Goal: Task Accomplishment & Management: Manage account settings

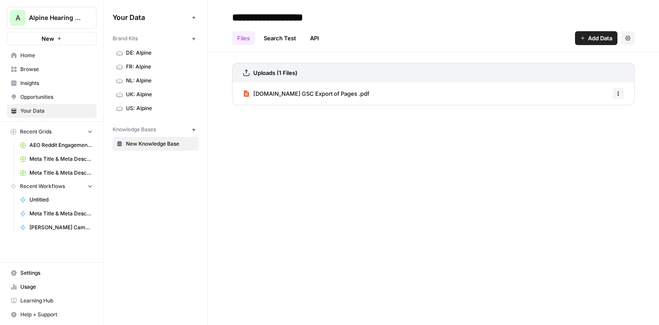
click at [590, 42] on button "Add Data" at bounding box center [596, 38] width 42 height 14
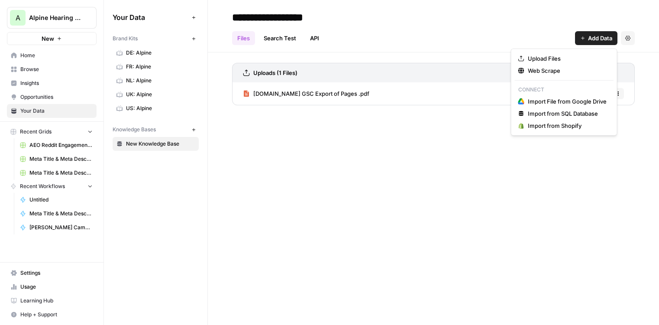
click at [432, 27] on div "Files Search Test API Add Data Settings" at bounding box center [433, 34] width 403 height 21
click at [597, 38] on span "Add Data" at bounding box center [600, 38] width 24 height 9
click at [564, 127] on span "Import from Shopify" at bounding box center [567, 125] width 79 height 9
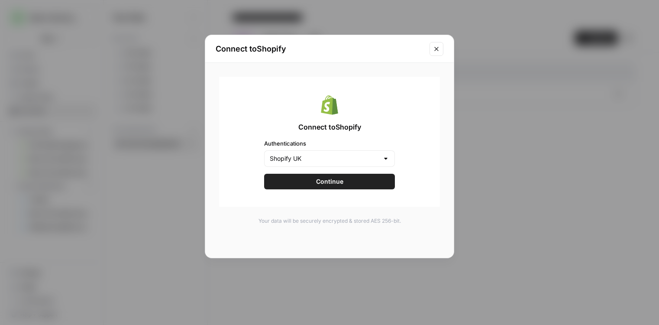
click at [339, 186] on button "Continue" at bounding box center [329, 182] width 131 height 16
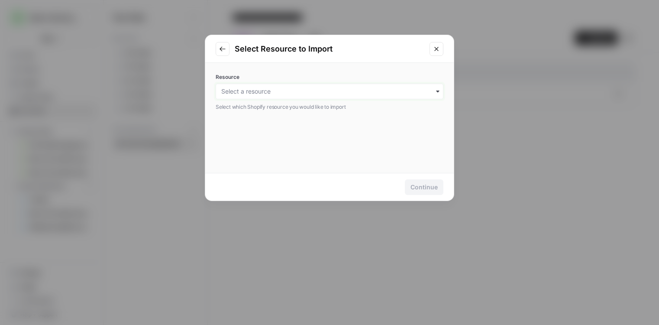
click at [370, 91] on input "Resource" at bounding box center [329, 91] width 216 height 9
click at [295, 152] on div "Articles" at bounding box center [329, 147] width 227 height 16
click at [424, 186] on div "Continue" at bounding box center [423, 187] width 27 height 9
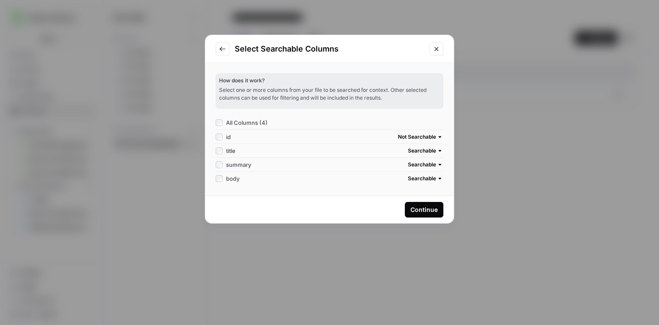
click at [417, 211] on div "Continue" at bounding box center [423, 209] width 27 height 9
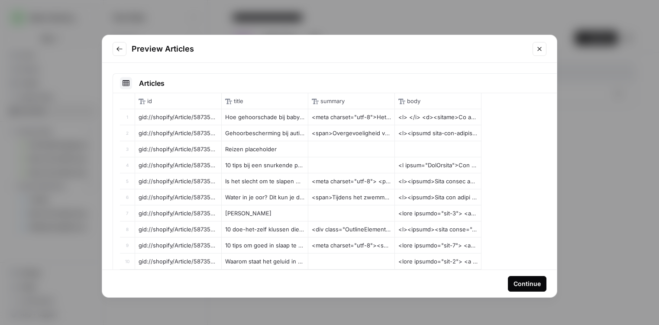
click at [524, 284] on div "Continue" at bounding box center [526, 283] width 27 height 9
click at [521, 286] on div "Continue" at bounding box center [526, 283] width 27 height 9
click at [516, 282] on div "Continue" at bounding box center [526, 283] width 27 height 9
click at [539, 48] on icon "Close modal" at bounding box center [539, 49] width 4 height 4
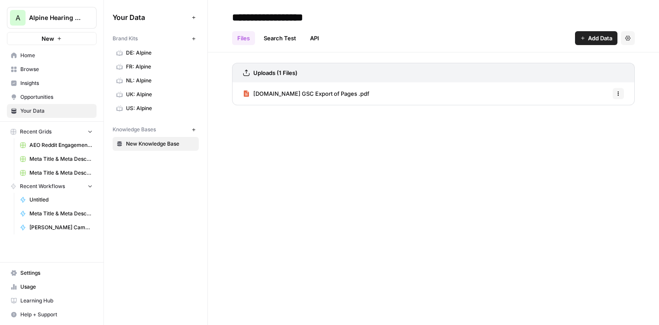
click at [38, 53] on span "Home" at bounding box center [56, 56] width 72 height 8
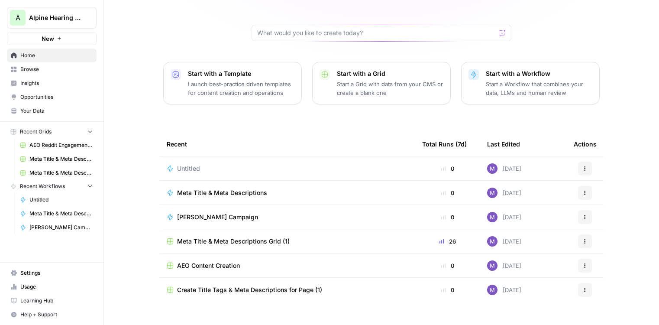
scroll to position [74, 0]
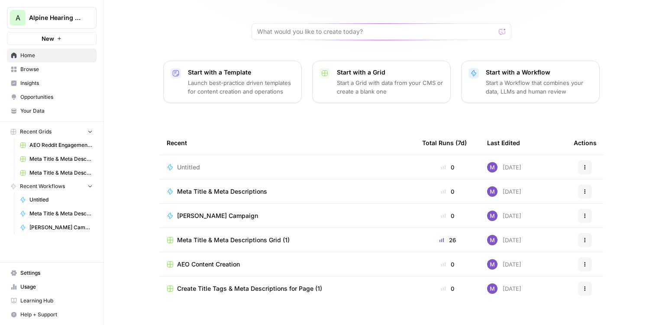
click at [231, 235] on span "Meta Title & Meta Descriptions Grid (1)" at bounding box center [233, 239] width 113 height 9
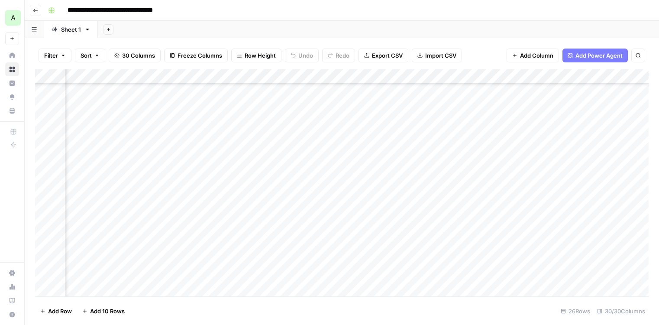
scroll to position [184, 1555]
click at [596, 76] on div "Add Column" at bounding box center [341, 182] width 613 height 227
click at [610, 96] on input "Dutch Title" at bounding box center [625, 97] width 88 height 9
drag, startPoint x: 622, startPoint y: 98, endPoint x: 581, endPoint y: 98, distance: 41.1
click at [581, 98] on div "Dutch Title" at bounding box center [625, 97] width 96 height 14
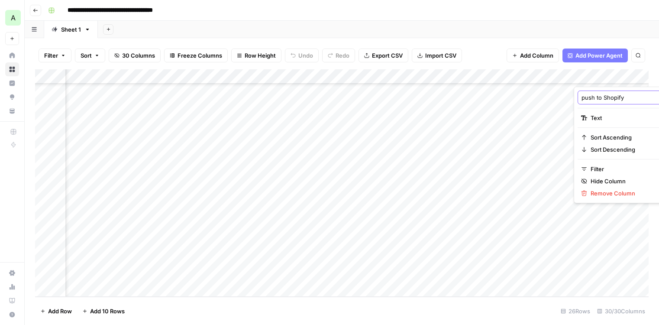
click at [585, 98] on input "push to Shopify" at bounding box center [625, 97] width 88 height 9
type input "Push to Shopify"
click at [608, 187] on div "Add Column" at bounding box center [341, 182] width 613 height 227
click at [602, 75] on div "Add Column" at bounding box center [341, 182] width 613 height 227
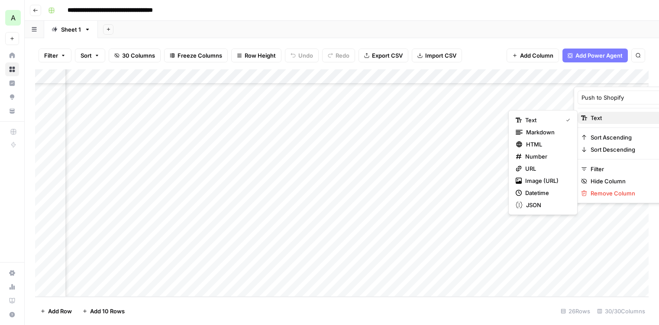
click at [639, 118] on div "Text" at bounding box center [625, 117] width 89 height 9
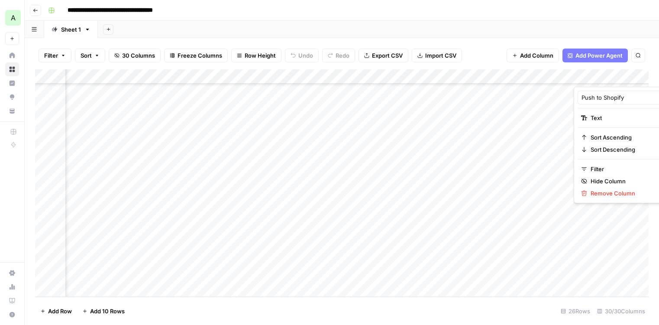
click at [597, 243] on div "Add Column" at bounding box center [341, 182] width 613 height 227
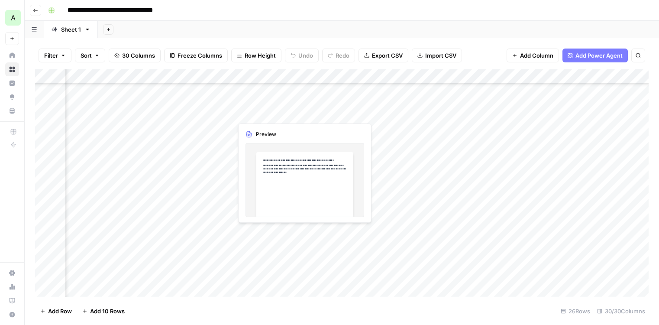
click at [272, 110] on div "Add Column" at bounding box center [341, 182] width 613 height 227
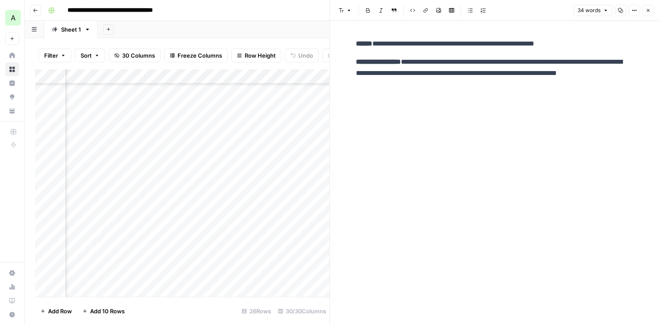
click at [648, 10] on icon "button" at bounding box center [647, 10] width 5 height 5
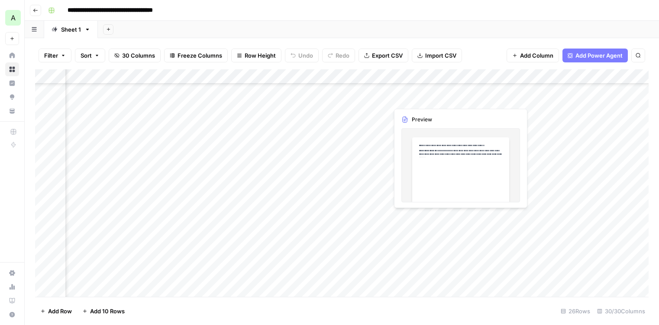
scroll to position [184, 454]
click at [293, 111] on div "Add Column" at bounding box center [341, 182] width 613 height 227
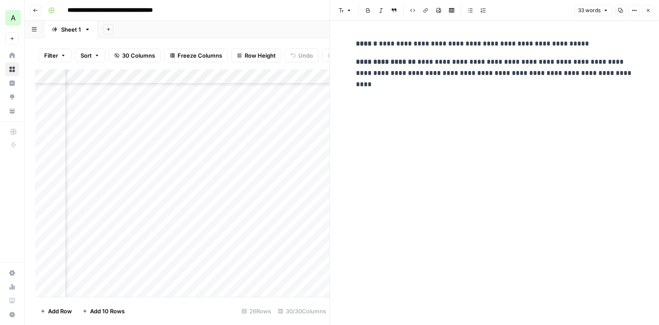
click at [645, 13] on button "Close" at bounding box center [647, 10] width 11 height 11
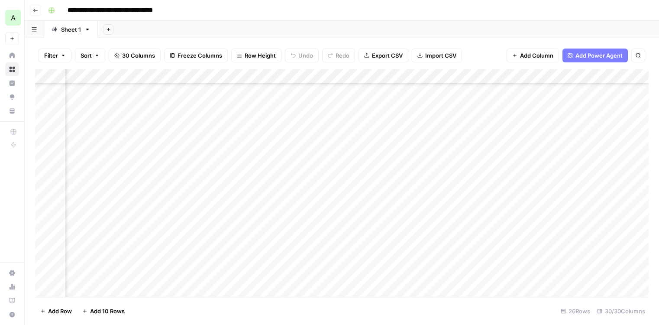
scroll to position [184, 913]
click at [397, 77] on div "Add Column" at bounding box center [341, 182] width 613 height 227
click at [392, 164] on span "Remove Column" at bounding box center [413, 161] width 76 height 9
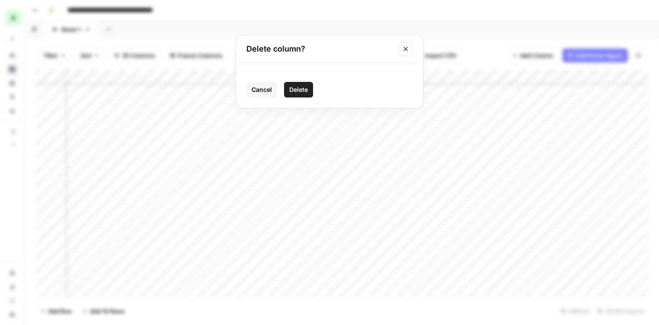
click at [295, 90] on span "Delete" at bounding box center [298, 89] width 19 height 9
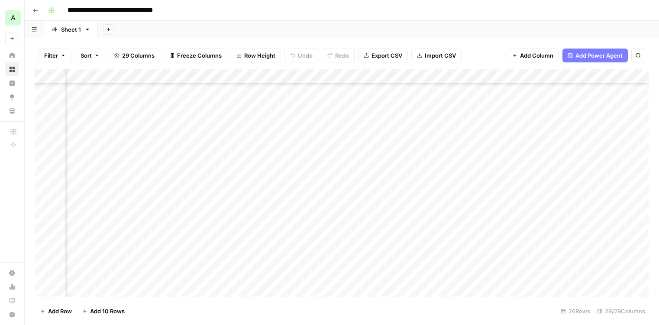
scroll to position [184, 1009]
click at [335, 77] on div "Add Column" at bounding box center [341, 182] width 613 height 227
click at [312, 161] on span "Remove Column" at bounding box center [318, 161] width 76 height 9
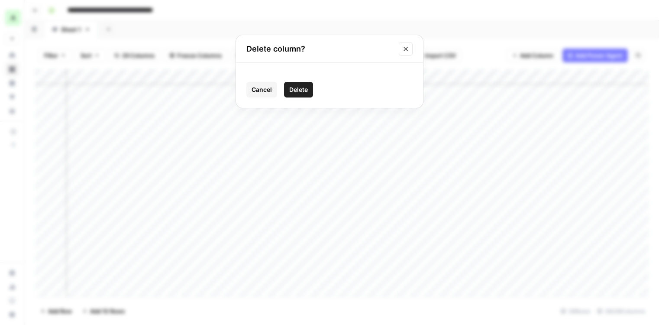
click at [305, 92] on span "Delete" at bounding box center [298, 89] width 19 height 9
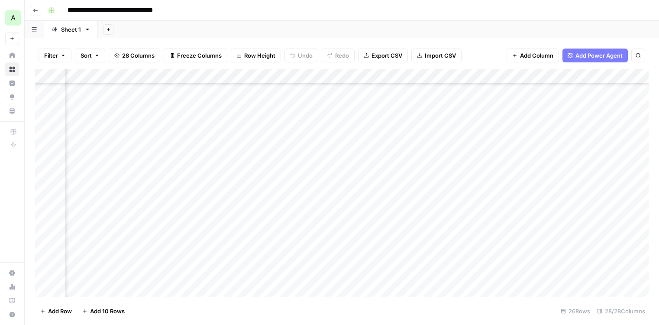
scroll to position [184, 529]
click at [158, 185] on div "Add Column" at bounding box center [341, 182] width 613 height 227
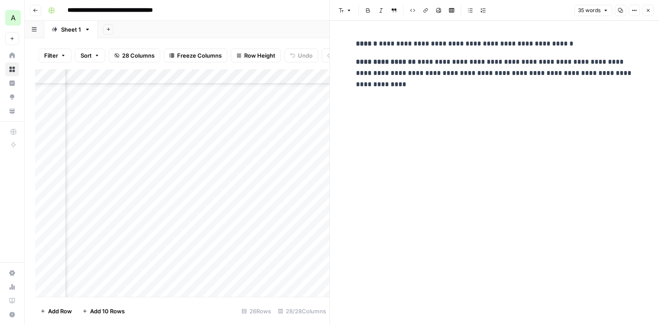
click at [648, 10] on icon "button" at bounding box center [648, 10] width 3 height 3
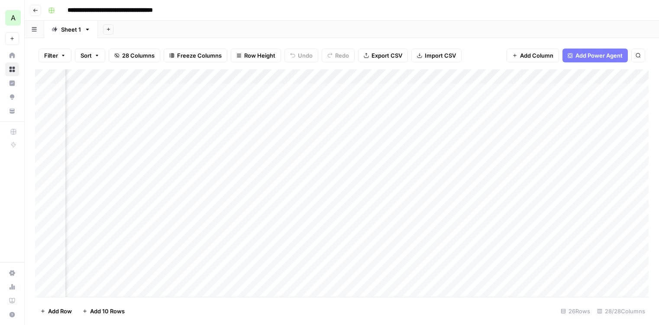
scroll to position [0, 1487]
click at [296, 77] on div "Add Column" at bounding box center [341, 182] width 613 height 227
click at [321, 75] on div at bounding box center [291, 77] width 78 height 17
click at [326, 77] on div at bounding box center [291, 77] width 78 height 17
click at [312, 158] on span "Remove Column" at bounding box center [307, 161] width 76 height 9
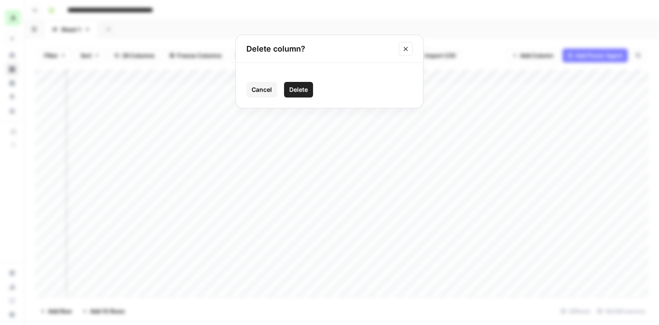
click at [294, 94] on button "Delete" at bounding box center [298, 90] width 29 height 16
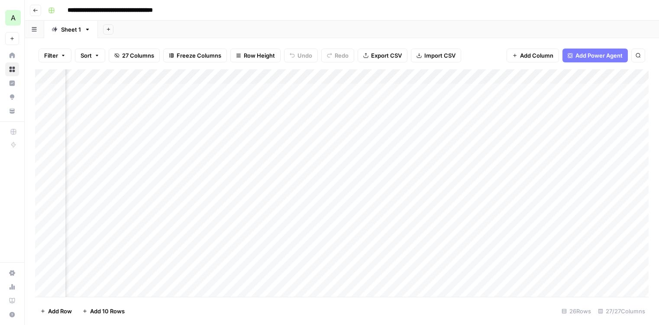
click at [323, 77] on div "Add Column" at bounding box center [341, 182] width 613 height 227
click at [308, 159] on span "Remove Column" at bounding box center [307, 161] width 76 height 9
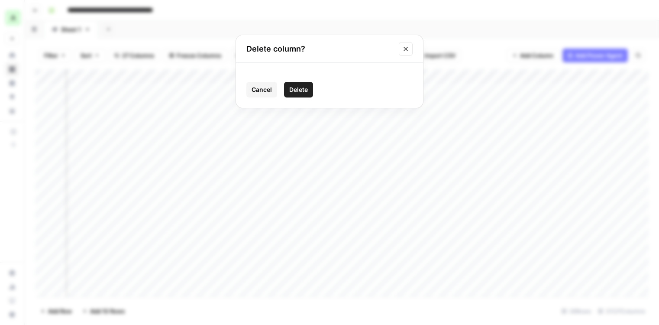
click at [301, 88] on span "Delete" at bounding box center [298, 89] width 19 height 9
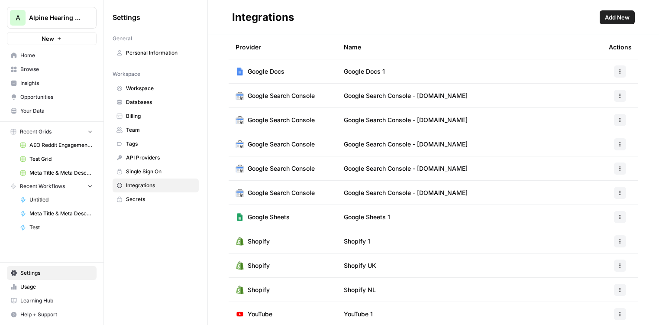
scroll to position [1, 0]
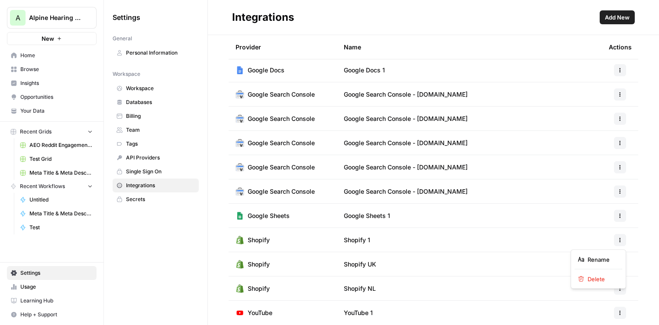
click at [619, 240] on icon "button" at bounding box center [619, 239] width 5 height 5
click at [605, 260] on span "Rename" at bounding box center [601, 259] width 28 height 9
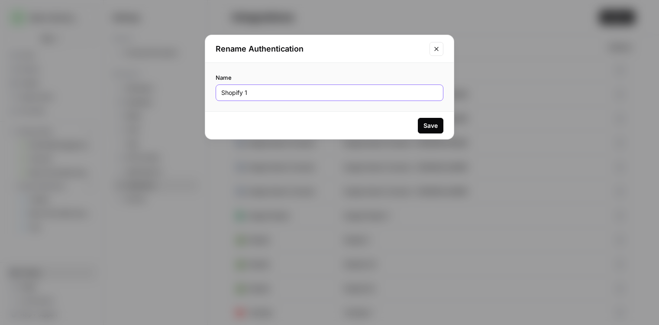
click at [334, 94] on input "Shopify 1" at bounding box center [329, 92] width 216 height 9
type input "Shopify FR"
click at [432, 126] on div "Save" at bounding box center [430, 125] width 14 height 9
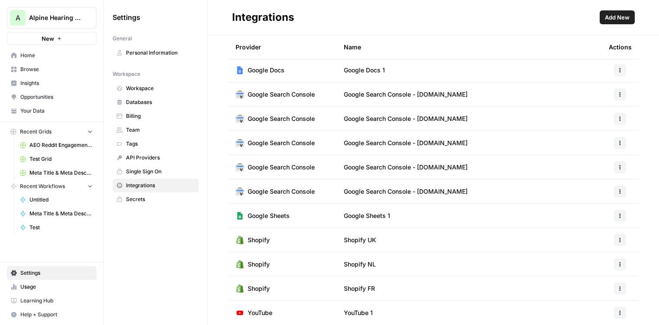
click at [612, 18] on span "Add New" at bounding box center [617, 17] width 25 height 9
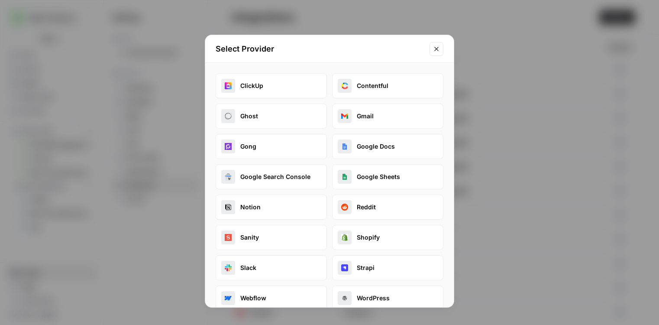
click at [387, 237] on button "Shopify" at bounding box center [387, 237] width 111 height 25
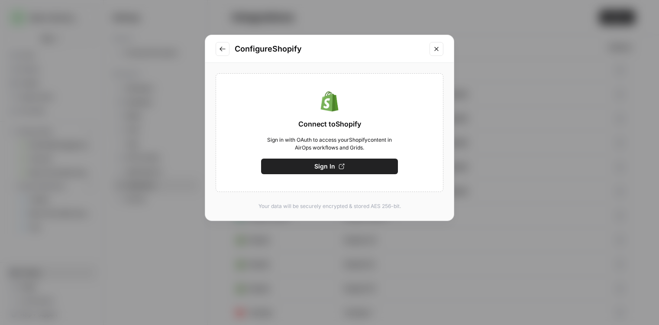
click at [347, 167] on button "Sign In" at bounding box center [329, 166] width 137 height 16
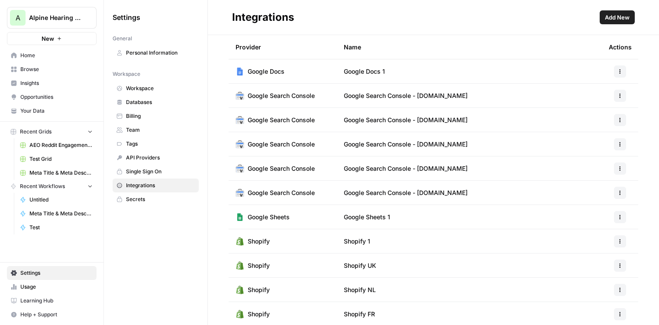
scroll to position [26, 0]
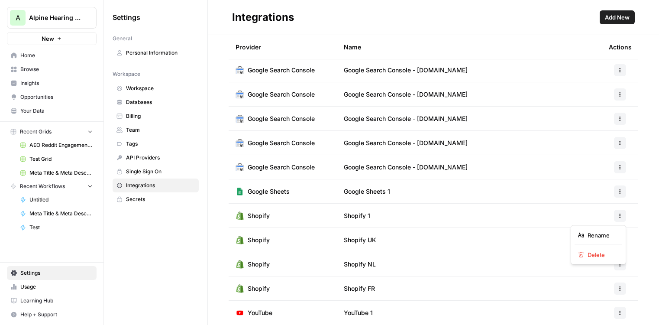
click at [614, 215] on button "button" at bounding box center [620, 216] width 12 height 12
click at [591, 238] on span "Rename" at bounding box center [601, 235] width 28 height 9
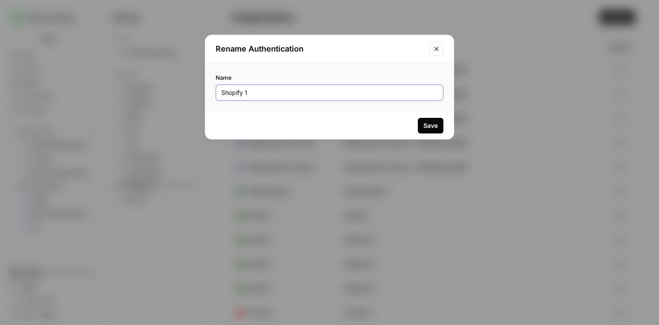
click at [320, 90] on input "Shopify 1" at bounding box center [329, 92] width 216 height 9
type input "Shopify US"
click at [424, 125] on div "Save" at bounding box center [430, 125] width 14 height 9
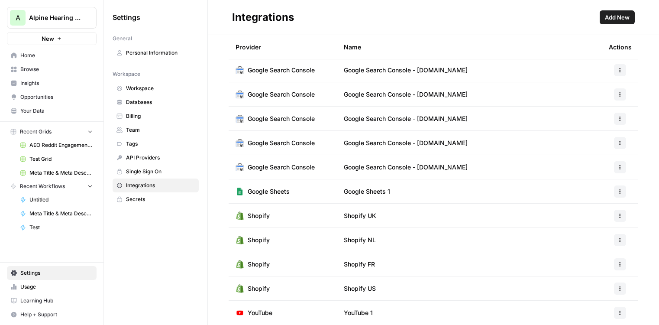
click at [620, 14] on span "Add New" at bounding box center [617, 17] width 25 height 9
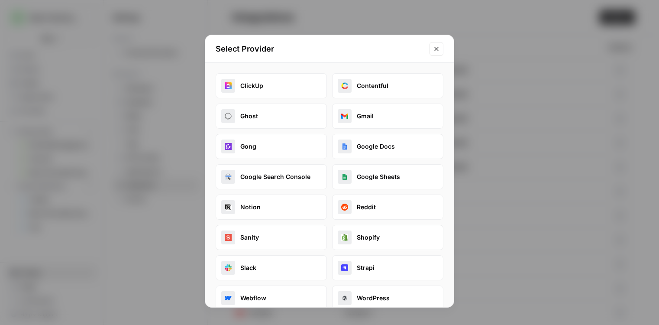
click at [393, 239] on button "Shopify" at bounding box center [387, 237] width 111 height 25
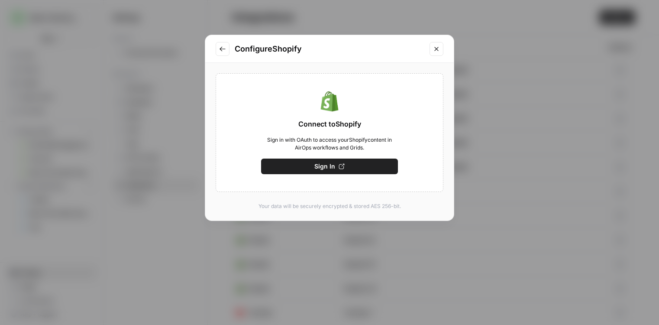
click at [342, 170] on button "Sign In" at bounding box center [329, 166] width 137 height 16
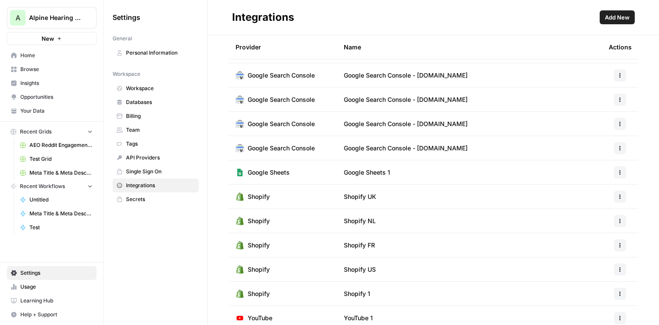
scroll to position [50, 0]
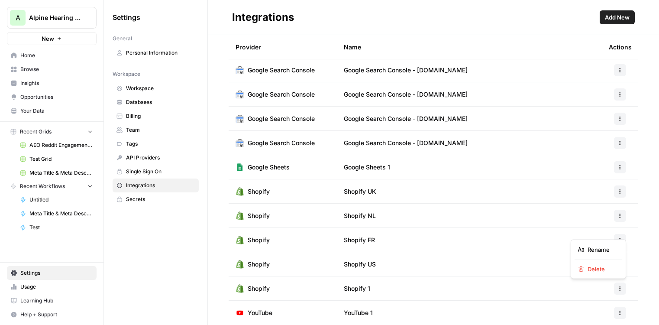
click at [624, 286] on button "button" at bounding box center [620, 288] width 12 height 12
click at [600, 249] on span "Rename" at bounding box center [601, 249] width 28 height 9
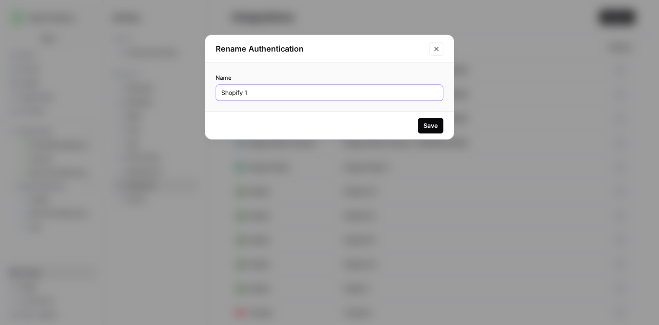
click at [356, 93] on input "Shopify 1" at bounding box center [329, 92] width 216 height 9
type input "Shopify DE"
click at [431, 126] on div "Save" at bounding box center [430, 125] width 14 height 9
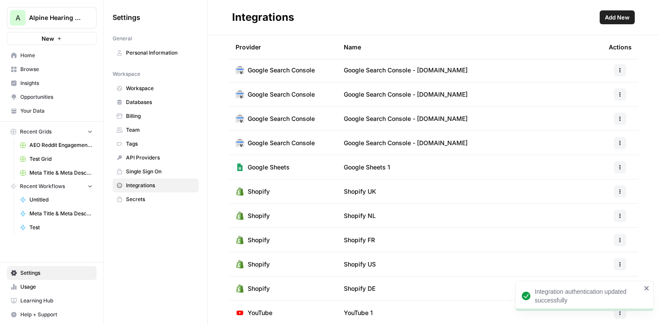
click at [650, 221] on div "Provider Name Actions Google Docs Google Docs 1 Google Search Console Google Se…" at bounding box center [433, 180] width 451 height 290
click at [647, 289] on icon "close" at bounding box center [646, 288] width 4 height 4
click at [652, 252] on div "Provider Name Actions Google Docs Google Docs 1 Google Search Console Google Se…" at bounding box center [433, 180] width 451 height 290
click at [34, 53] on span "Home" at bounding box center [56, 56] width 72 height 8
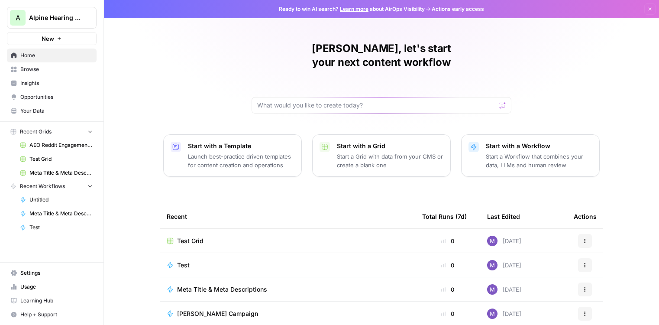
scroll to position [74, 0]
